Goal: Transaction & Acquisition: Purchase product/service

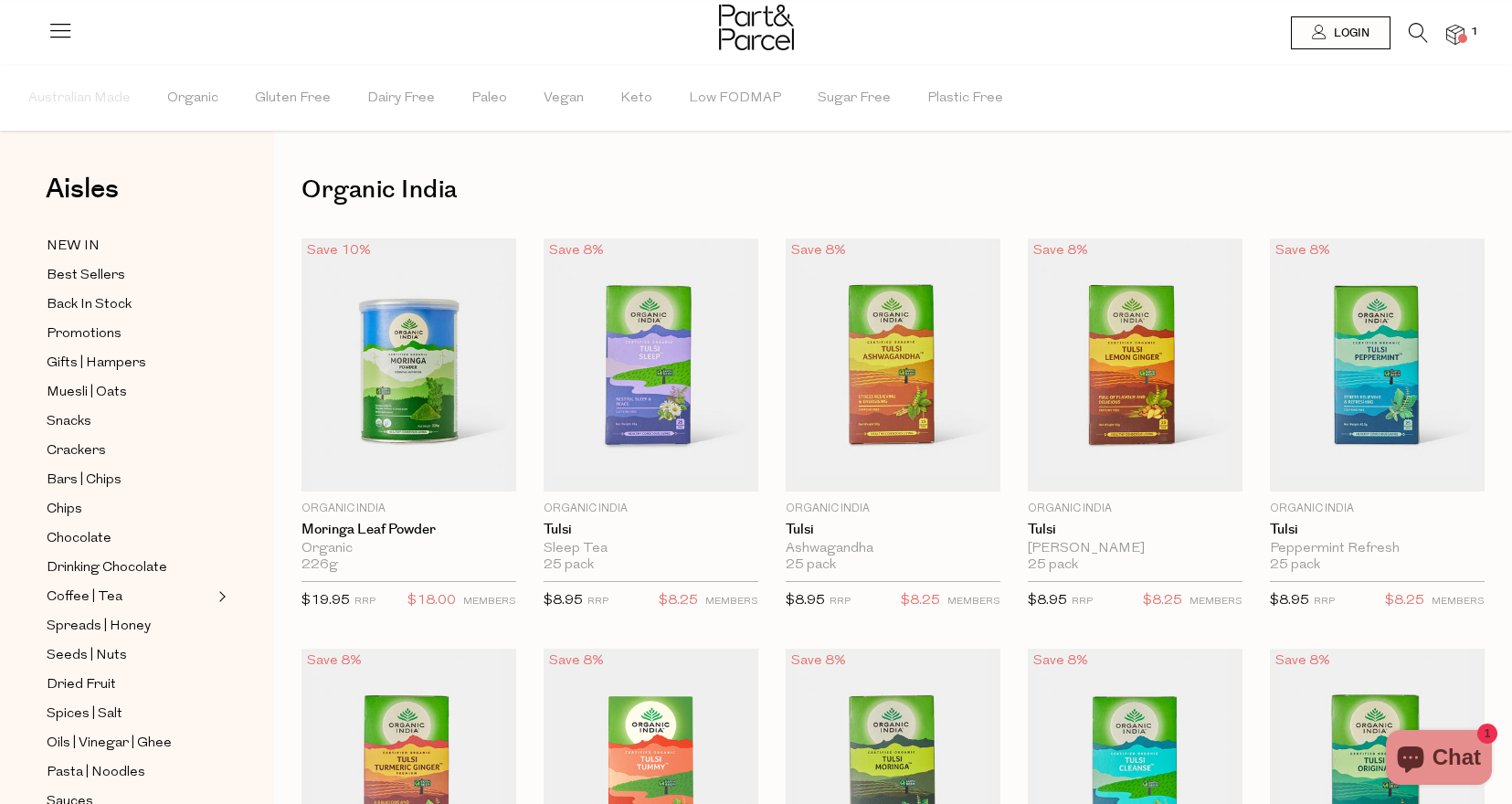
click at [1417, 29] on icon at bounding box center [1418, 33] width 19 height 20
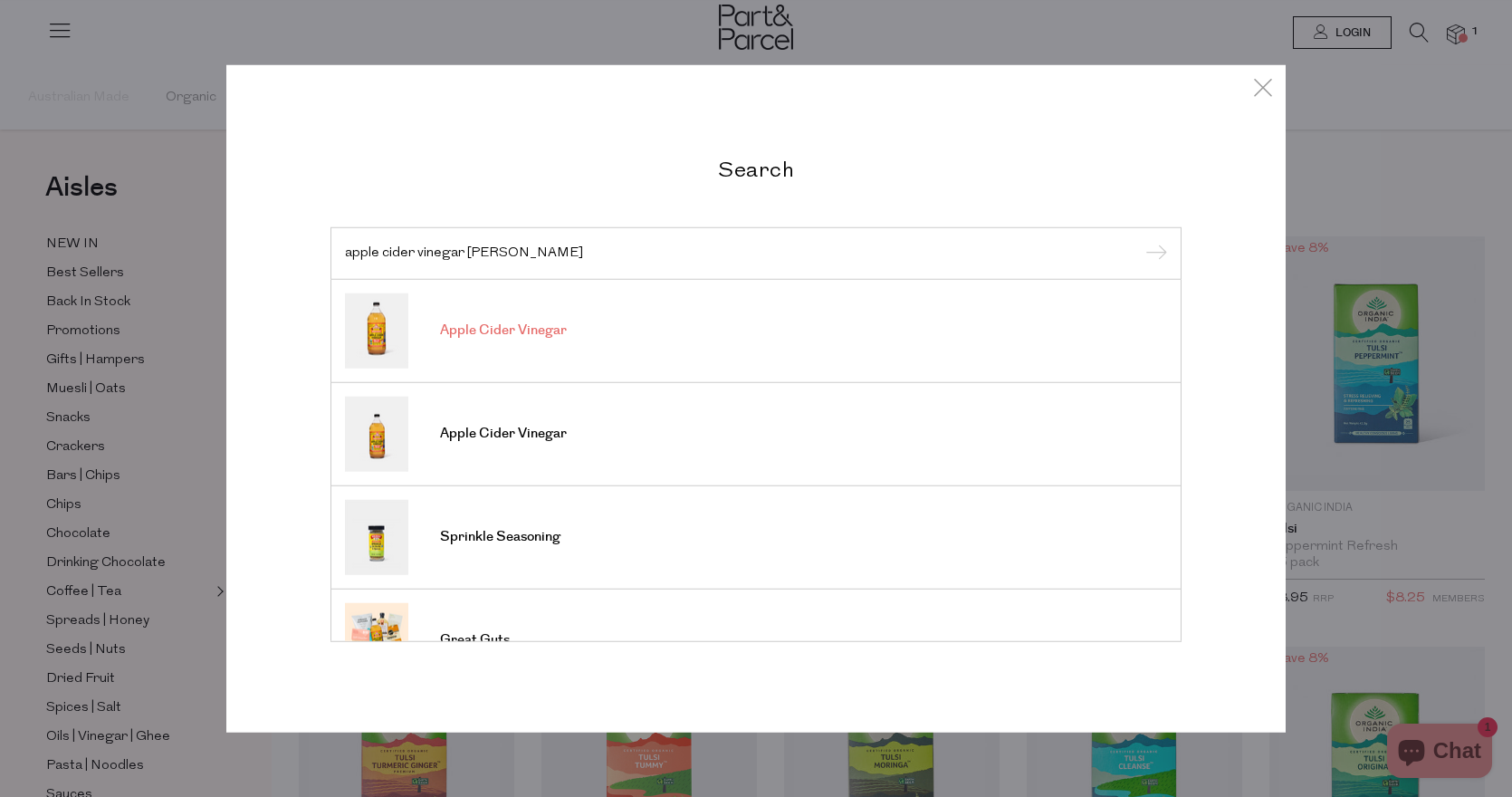
type input "apple cider vinegar bragg"
click at [369, 323] on img at bounding box center [376, 330] width 63 height 75
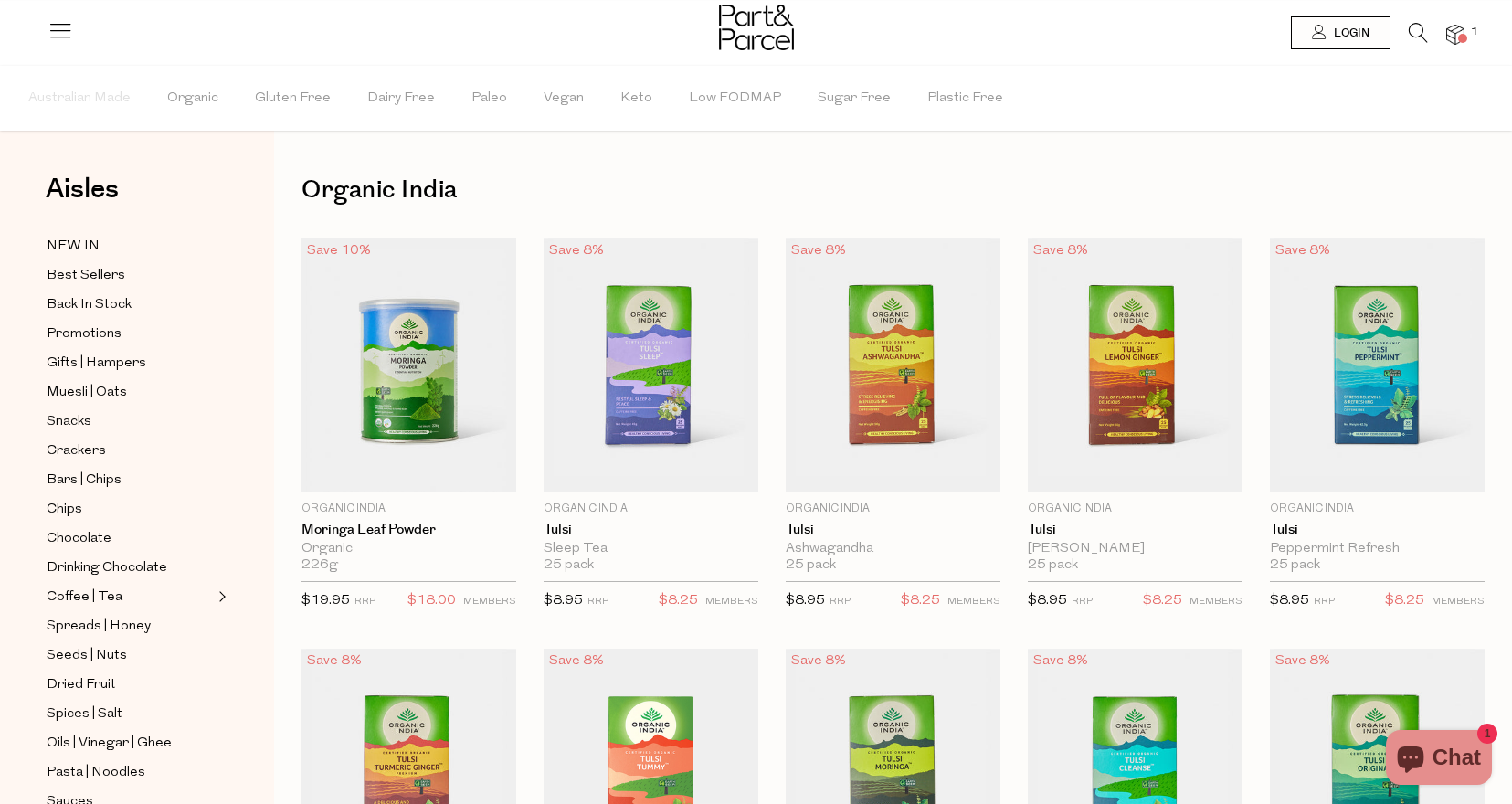
click at [1416, 26] on icon at bounding box center [1418, 33] width 19 height 20
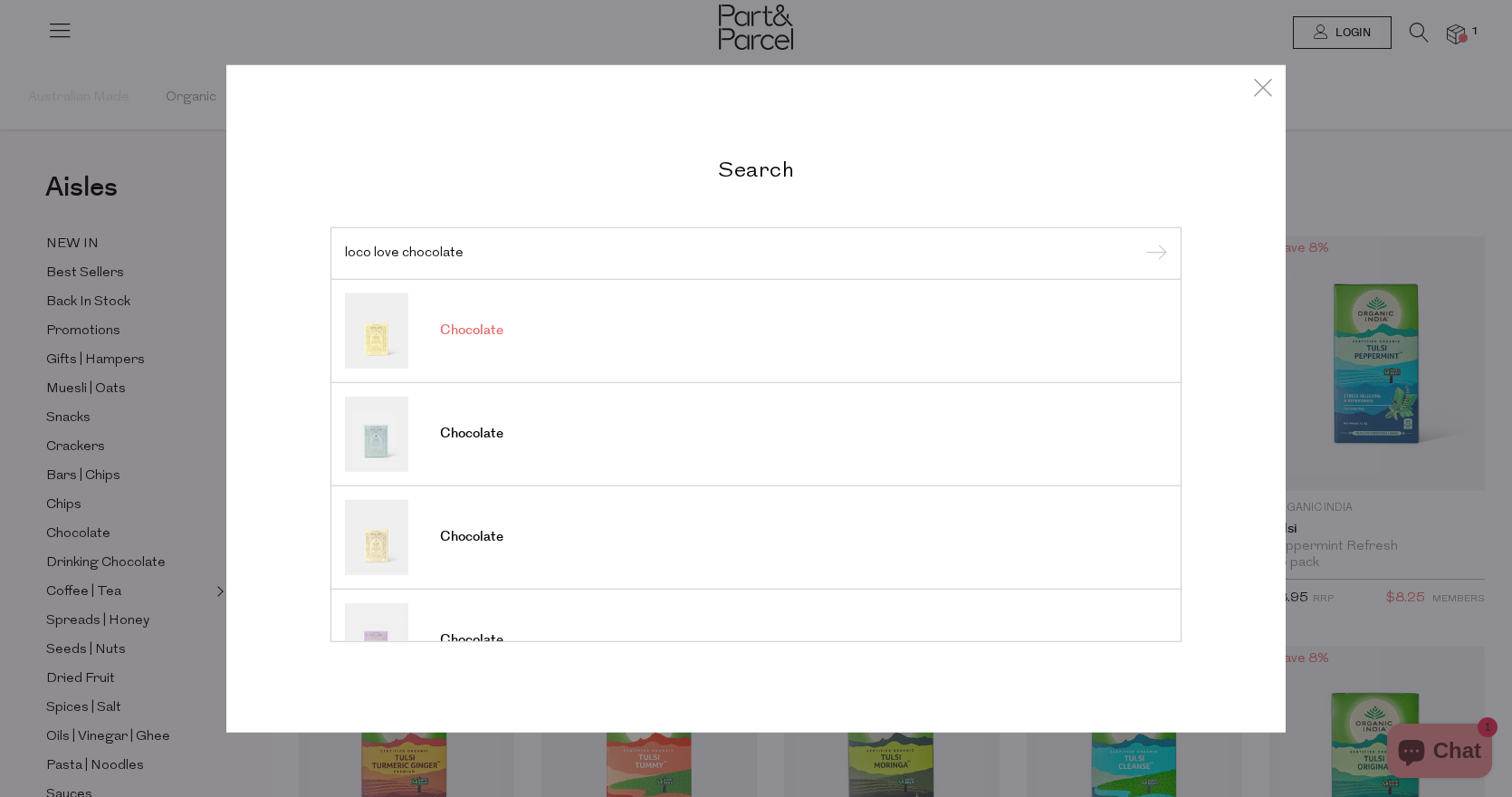
type input "loco love chocolate"
click at [373, 344] on img at bounding box center [376, 330] width 63 height 75
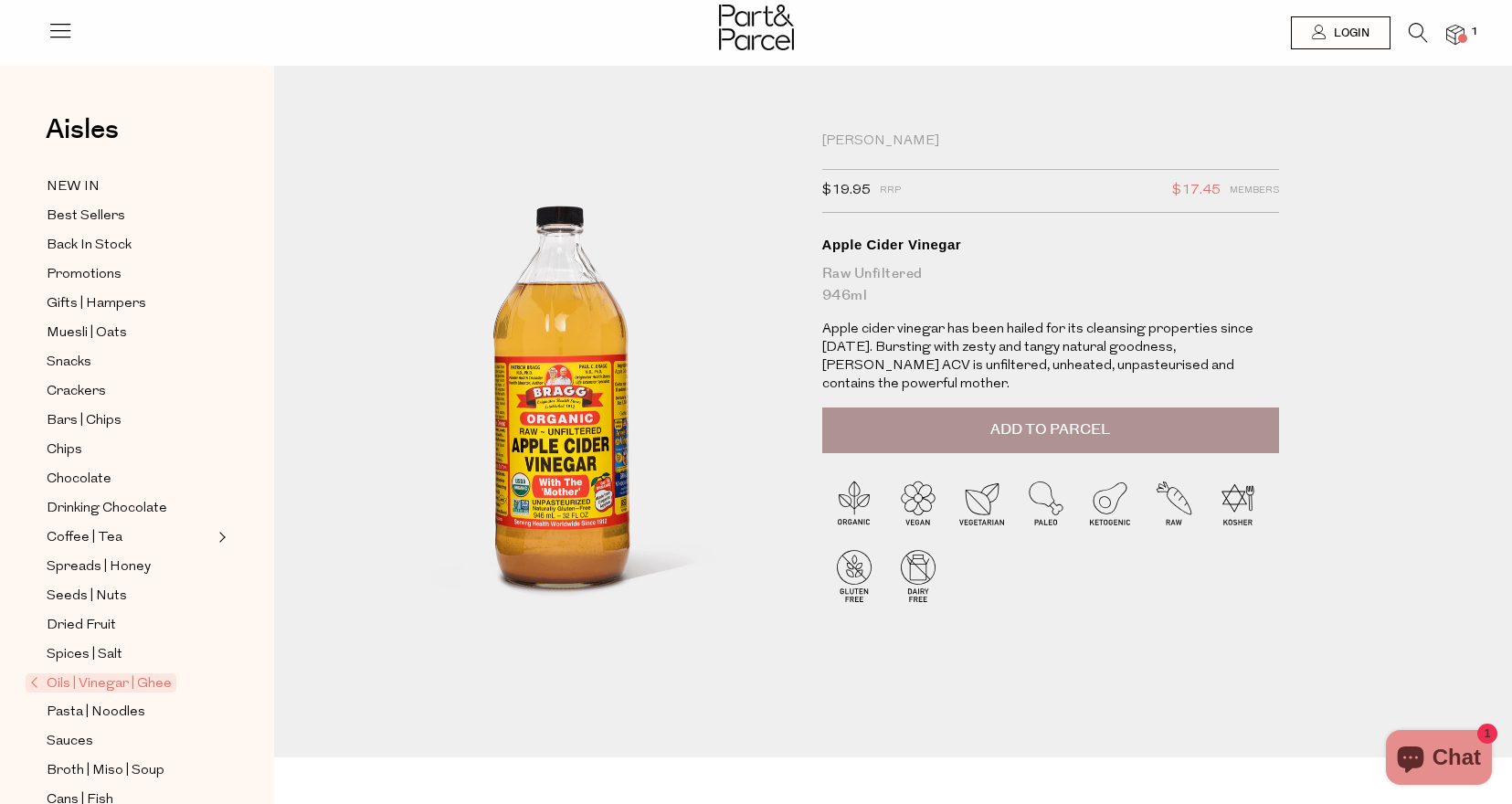
click at [1419, 33] on icon at bounding box center [1418, 33] width 19 height 20
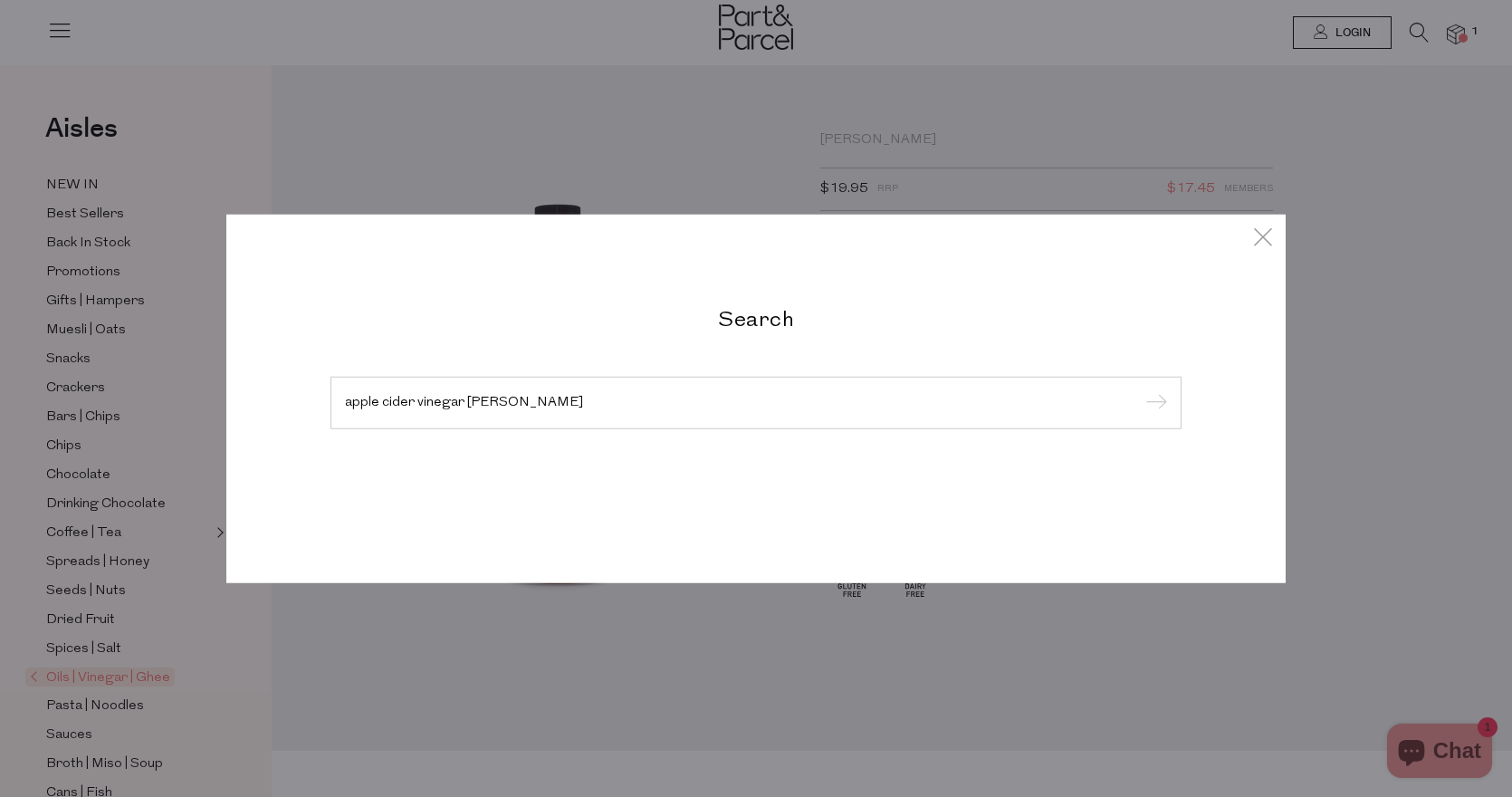
type input "apple cider vinegar bragg"
click at [1140, 390] on input "submit" at bounding box center [1154, 404] width 28 height 28
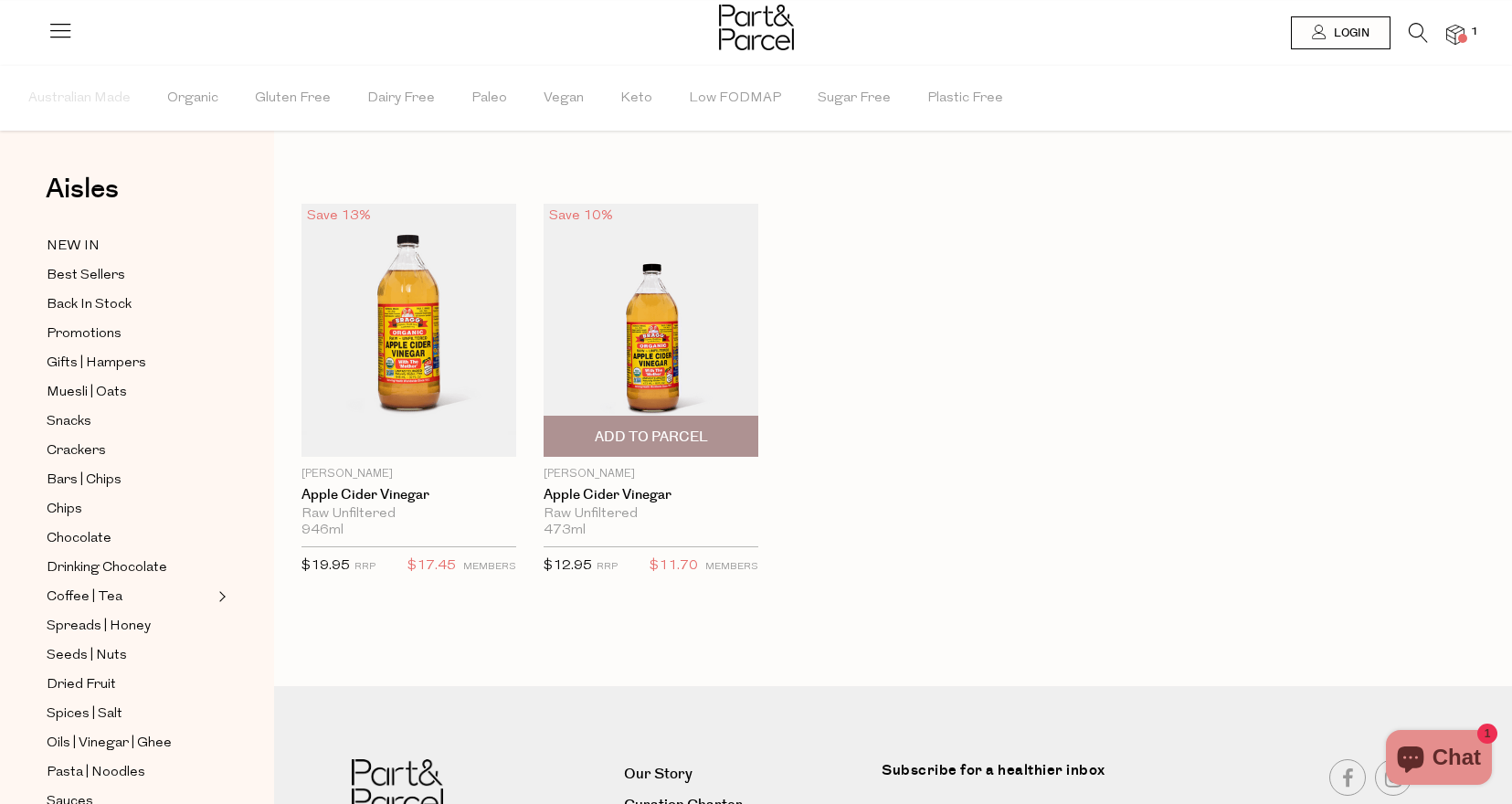
click at [672, 361] on img at bounding box center [650, 330] width 214 height 253
